Goal: Task Accomplishment & Management: Manage account settings

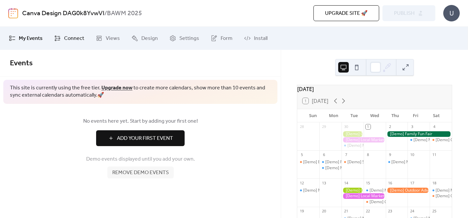
click at [78, 37] on span "Connect" at bounding box center [74, 39] width 20 height 8
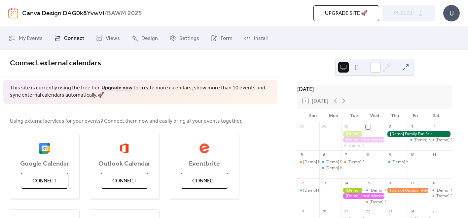
click at [115, 87] on link "Upgrade now" at bounding box center [116, 88] width 31 height 10
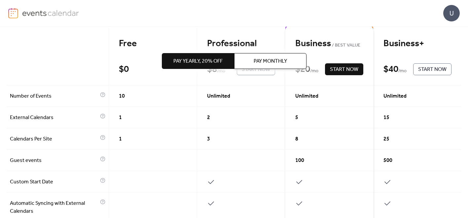
scroll to position [69, 0]
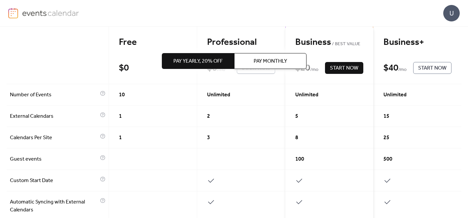
click at [227, 75] on div "Pay Yearly, 20% off Pay Monthly" at bounding box center [234, 61] width 145 height 69
click at [239, 30] on div "Pay Yearly, 20% off Pay Monthly" at bounding box center [234, 61] width 145 height 69
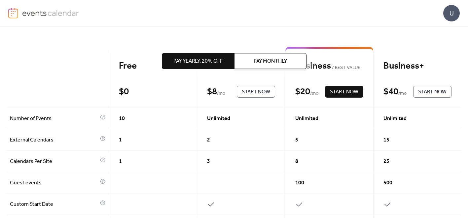
scroll to position [0, 0]
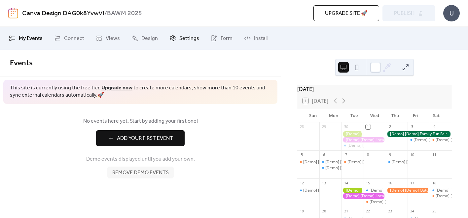
click at [183, 37] on span "Settings" at bounding box center [189, 39] width 20 height 8
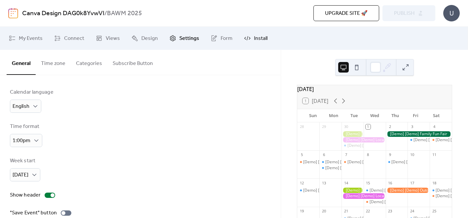
click at [254, 35] on span "Install" at bounding box center [261, 39] width 14 height 8
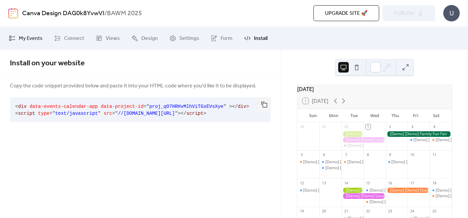
click at [22, 37] on span "My Events" at bounding box center [31, 39] width 24 height 8
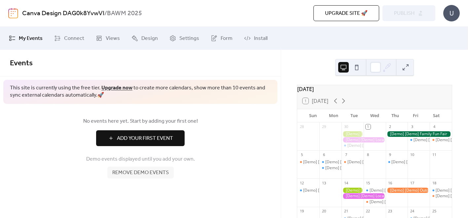
click at [111, 141] on button "Add Your First Event" at bounding box center [140, 139] width 89 height 16
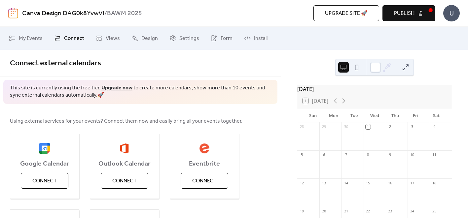
click at [340, 16] on span "Upgrade site 🚀" at bounding box center [346, 14] width 43 height 8
click at [31, 37] on span "My Events" at bounding box center [31, 39] width 24 height 8
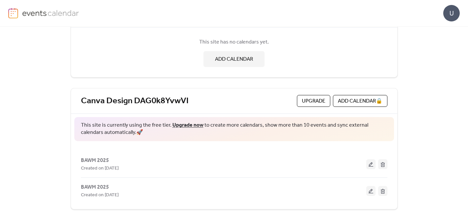
scroll to position [64, 0]
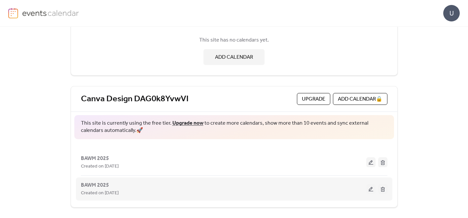
click at [381, 191] on button at bounding box center [382, 189] width 9 height 10
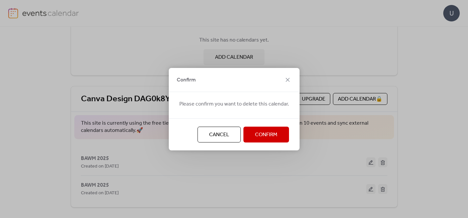
click at [275, 135] on span "Confirm" at bounding box center [266, 135] width 22 height 8
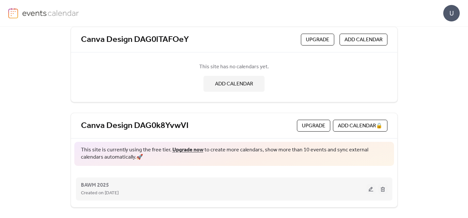
click at [384, 188] on button at bounding box center [382, 189] width 9 height 10
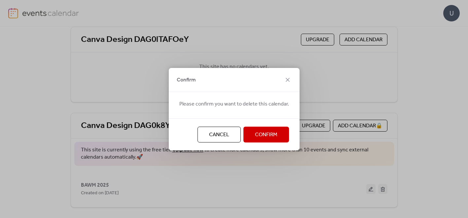
click at [278, 139] on button "Confirm" at bounding box center [267, 135] width 46 height 16
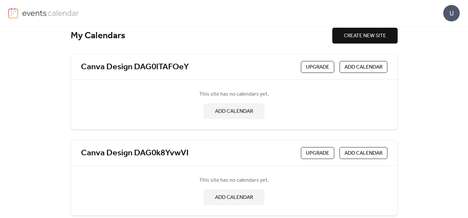
scroll to position [0, 0]
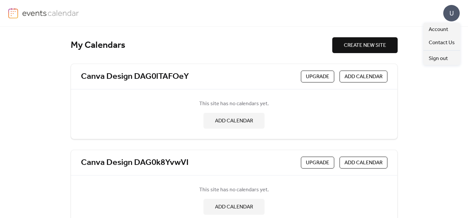
click at [451, 10] on div "U" at bounding box center [451, 13] width 17 height 17
click at [436, 29] on span "Account" at bounding box center [438, 30] width 19 height 8
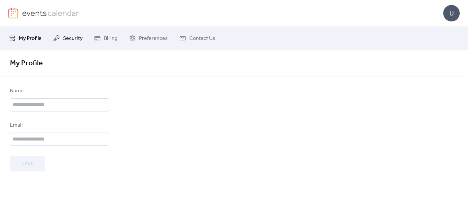
click at [61, 37] on link "Security" at bounding box center [67, 38] width 39 height 18
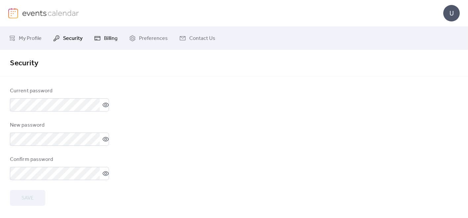
click at [102, 39] on link "Billing" at bounding box center [105, 38] width 33 height 18
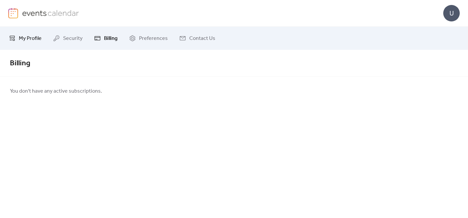
click at [28, 38] on span "My Profile" at bounding box center [30, 39] width 23 height 8
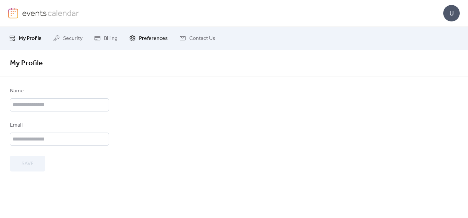
click at [141, 38] on span "Preferences" at bounding box center [153, 39] width 29 height 8
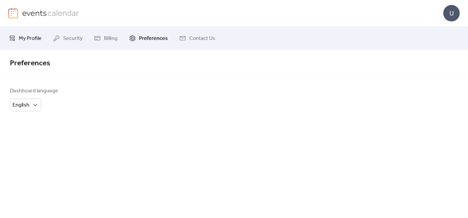
click at [31, 41] on span "My Profile" at bounding box center [30, 39] width 23 height 8
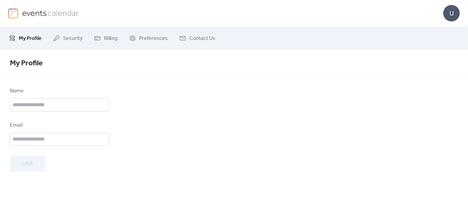
click at [34, 10] on img at bounding box center [50, 13] width 57 height 10
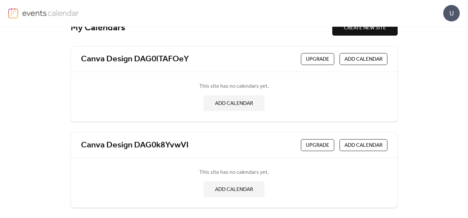
scroll to position [18, 0]
click at [233, 107] on span "ADD CALENDAR" at bounding box center [234, 103] width 38 height 8
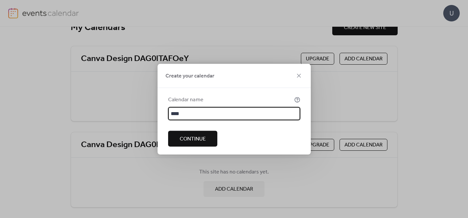
type input "*********"
click at [194, 143] on span "Continue" at bounding box center [193, 139] width 26 height 8
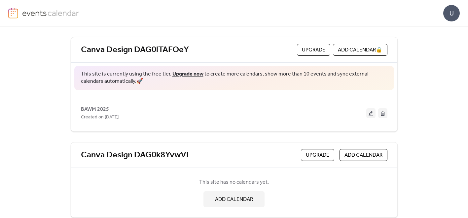
scroll to position [37, 0]
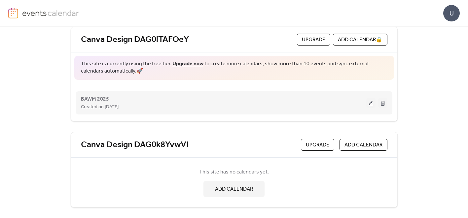
click at [382, 103] on button at bounding box center [382, 103] width 9 height 10
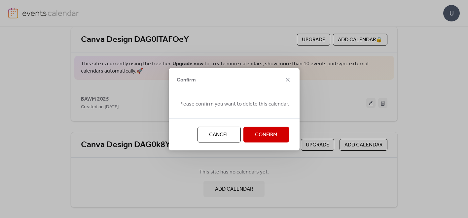
click at [271, 135] on span "Confirm" at bounding box center [266, 135] width 22 height 8
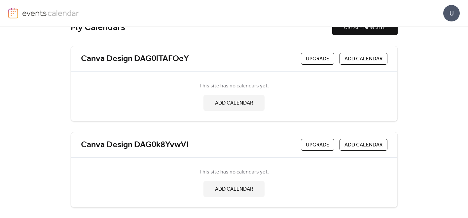
scroll to position [0, 0]
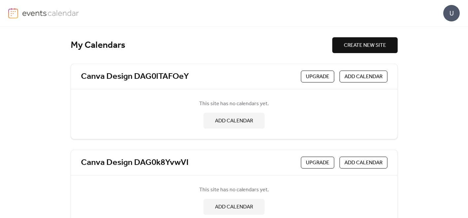
click at [345, 47] on span "CREATE NEW SITE" at bounding box center [365, 46] width 42 height 8
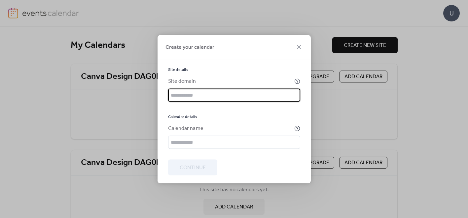
click at [205, 93] on input "text" at bounding box center [234, 95] width 132 height 13
click at [190, 97] on input "text" at bounding box center [234, 95] width 132 height 13
type input "**********"
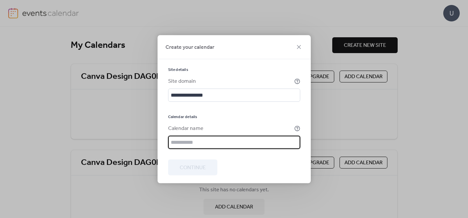
click at [181, 145] on input "text" at bounding box center [234, 142] width 132 height 13
type input "*********"
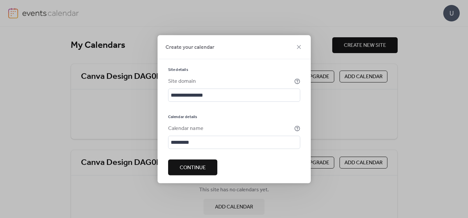
click at [214, 114] on div "Calendar details" at bounding box center [234, 116] width 132 height 5
click at [192, 175] on div at bounding box center [234, 179] width 132 height 8
click at [192, 167] on span "Continue" at bounding box center [193, 168] width 26 height 8
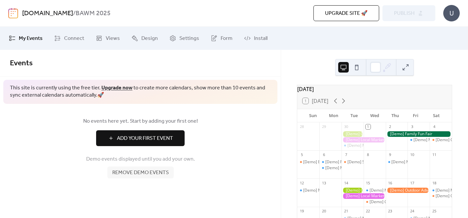
click at [319, 151] on div "28" at bounding box center [308, 137] width 22 height 28
click at [17, 38] on link "My Events" at bounding box center [26, 38] width 44 height 18
click at [27, 35] on span "My Events" at bounding box center [31, 39] width 24 height 8
click at [27, 39] on span "My Events" at bounding box center [31, 39] width 24 height 8
click at [16, 11] on img at bounding box center [13, 13] width 10 height 11
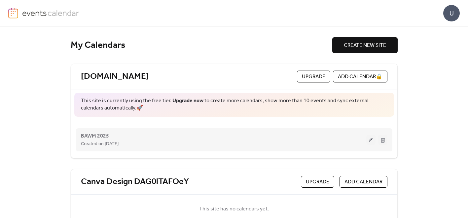
click at [382, 140] on button at bounding box center [382, 140] width 9 height 10
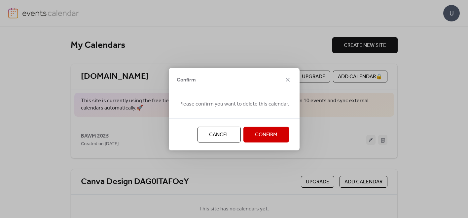
click at [262, 135] on span "Confirm" at bounding box center [266, 135] width 22 height 8
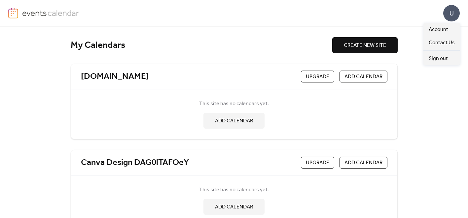
click at [453, 11] on div "U" at bounding box center [451, 13] width 17 height 17
click at [436, 31] on span "Account" at bounding box center [438, 30] width 19 height 8
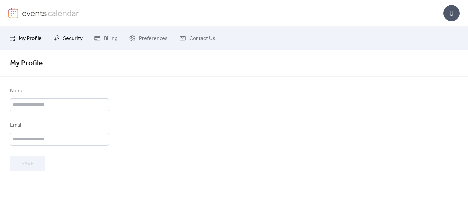
click at [67, 37] on span "Security" at bounding box center [72, 39] width 19 height 8
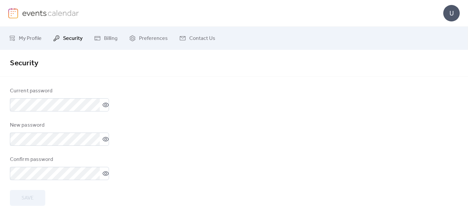
click at [15, 15] on img at bounding box center [13, 13] width 10 height 11
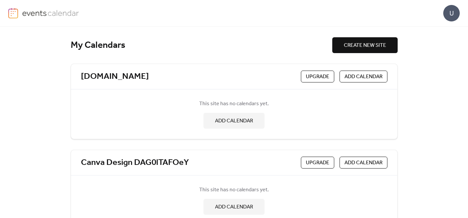
click at [10, 11] on img at bounding box center [13, 13] width 10 height 11
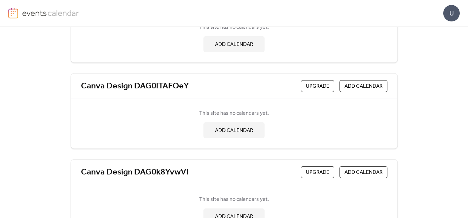
scroll to position [80, 0]
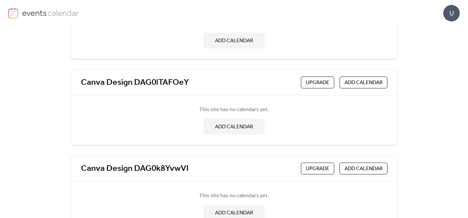
click at [455, 13] on div "U" at bounding box center [451, 13] width 17 height 17
click at [438, 89] on div "My Calendars CREATE NEW SITE hamiltonbawm.com Upgrade ADD CALENDAR This site ha…" at bounding box center [234, 123] width 468 height 192
click at [448, 10] on div "U" at bounding box center [451, 13] width 17 height 17
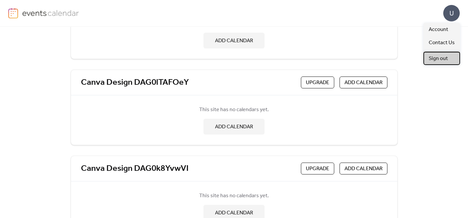
click at [432, 58] on span "Sign out" at bounding box center [438, 59] width 19 height 8
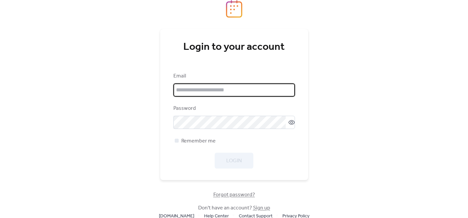
click at [216, 90] on input "email" at bounding box center [234, 90] width 122 height 13
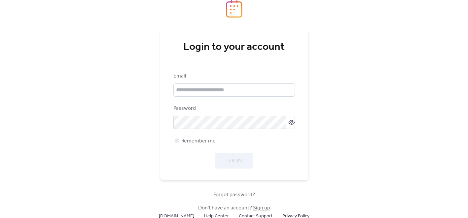
click at [177, 177] on div "Login to your account Email Password Remember me Login" at bounding box center [234, 104] width 148 height 151
